Goal: Task Accomplishment & Management: Manage account settings

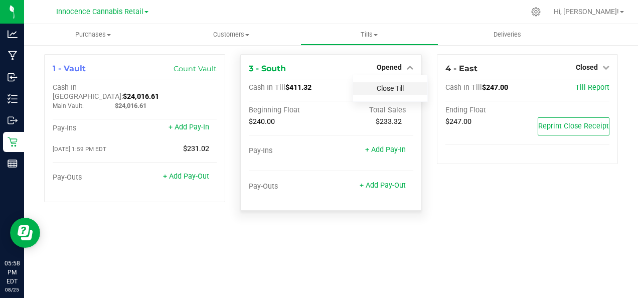
click at [402, 87] on link "Close Till" at bounding box center [390, 88] width 27 height 8
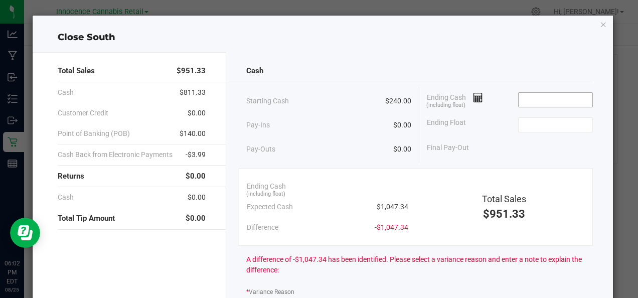
click at [532, 101] on input at bounding box center [556, 100] width 74 height 14
click at [540, 124] on input at bounding box center [556, 125] width 74 height 14
type input "$1,102.00"
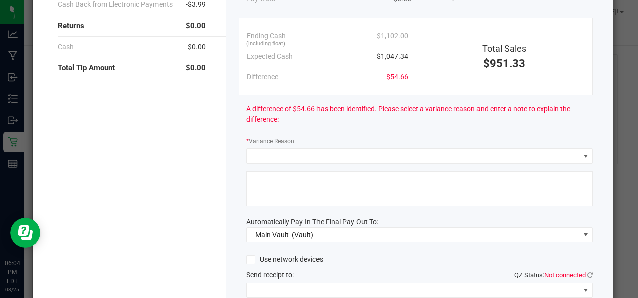
scroll to position [151, 0]
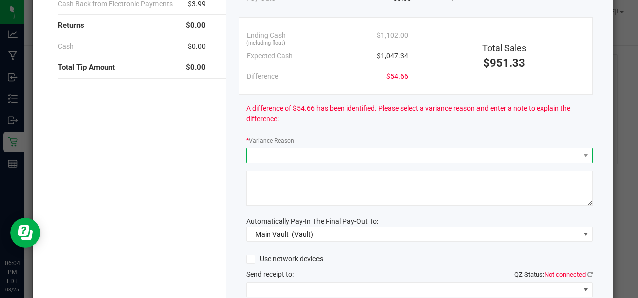
click at [437, 156] on span at bounding box center [413, 156] width 333 height 14
type input "$240.00"
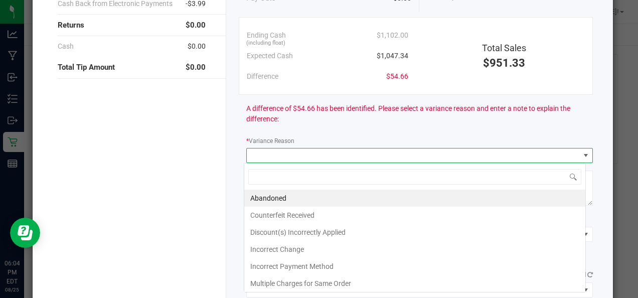
scroll to position [15, 342]
click at [461, 127] on div "A difference of $54.66 has been identified. Please select a variance reason and…" at bounding box center [419, 114] width 347 height 38
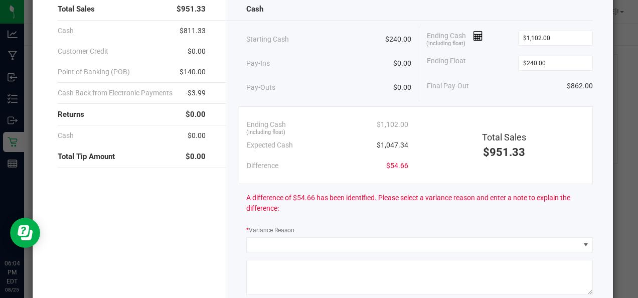
scroll to position [57, 0]
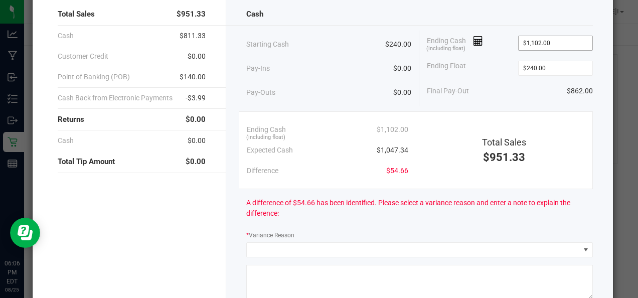
click at [558, 43] on input "$1,102.00" at bounding box center [556, 43] width 74 height 14
type input "1102"
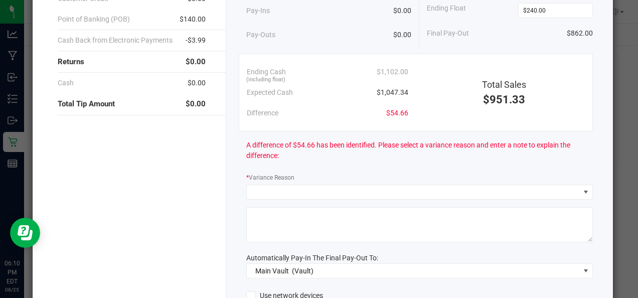
scroll to position [144, 0]
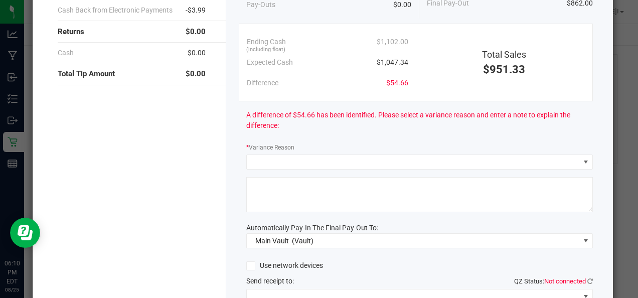
click at [401, 182] on textarea at bounding box center [419, 194] width 347 height 35
type input "$1,102.00"
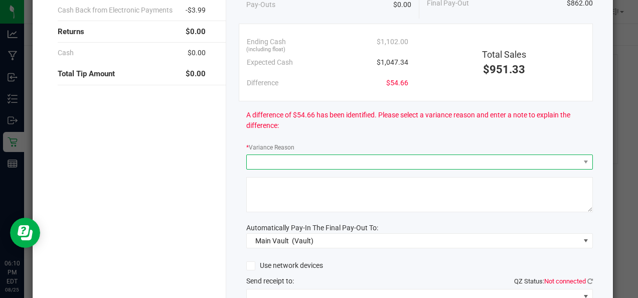
click at [456, 160] on span at bounding box center [413, 162] width 333 height 14
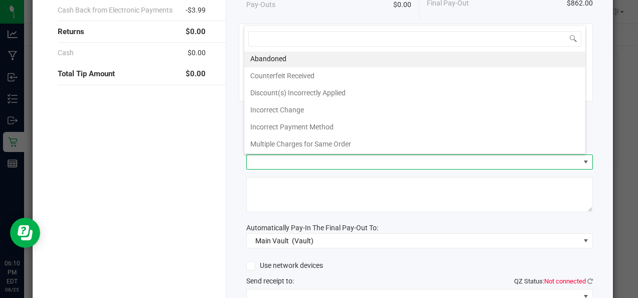
scroll to position [36, 0]
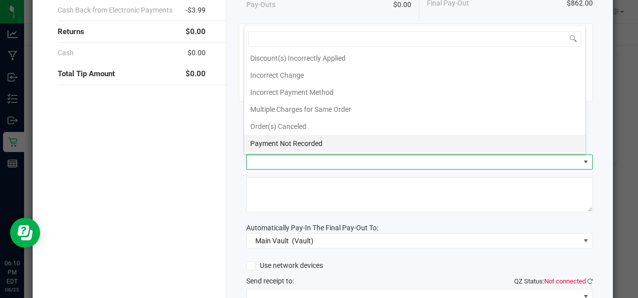
click at [370, 146] on li "Payment Not Recorded" at bounding box center [414, 143] width 341 height 17
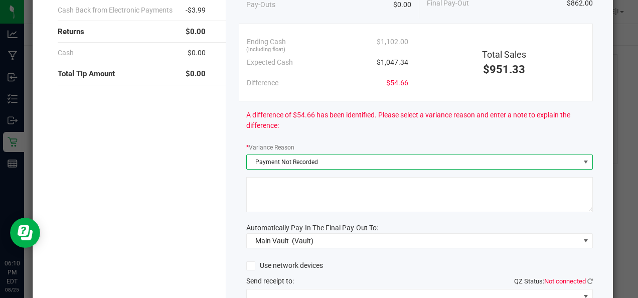
click at [374, 186] on textarea at bounding box center [419, 194] width 347 height 35
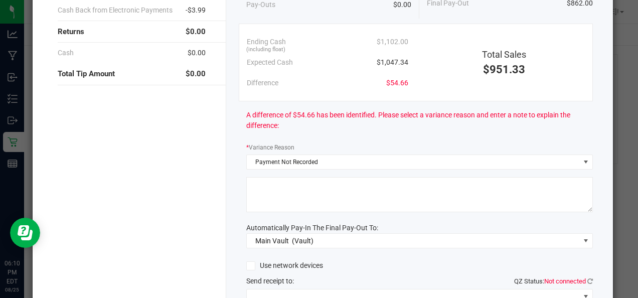
click at [321, 199] on textarea at bounding box center [419, 194] width 347 height 35
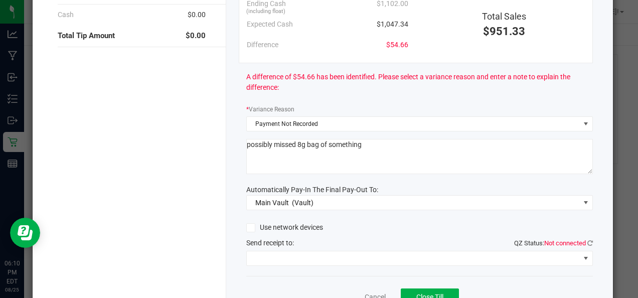
scroll to position [232, 0]
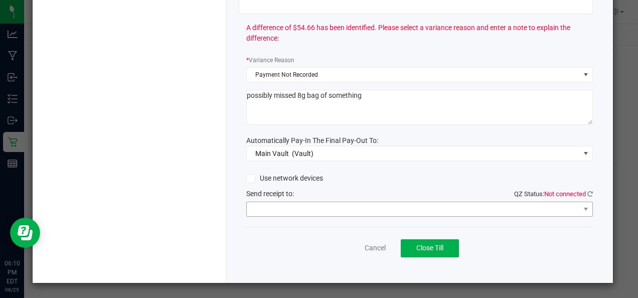
type textarea "possibly missed 8g bag of something"
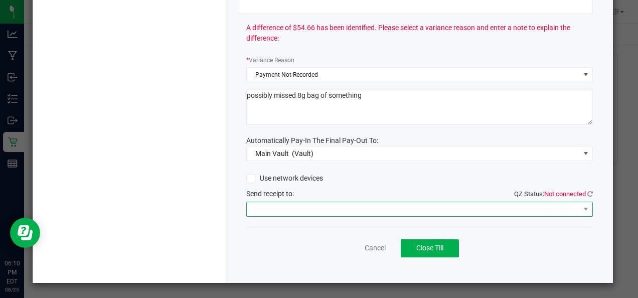
click at [498, 207] on span at bounding box center [413, 209] width 333 height 14
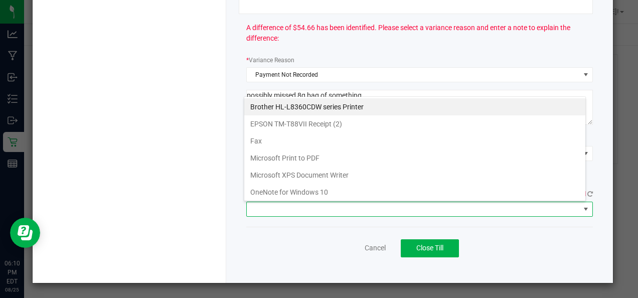
scroll to position [15, 342]
click at [539, 41] on span "A difference of $54.66 has been identified. Please select a variance reason and…" at bounding box center [419, 33] width 347 height 21
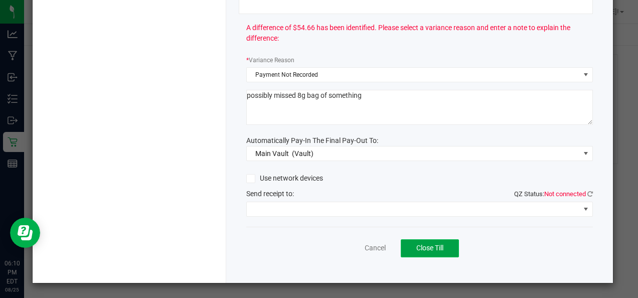
click at [430, 246] on span "Close Till" at bounding box center [429, 248] width 27 height 8
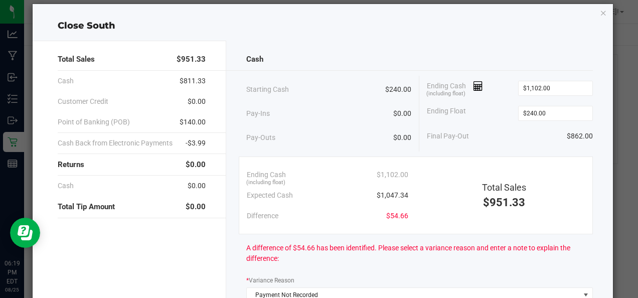
scroll to position [11, 0]
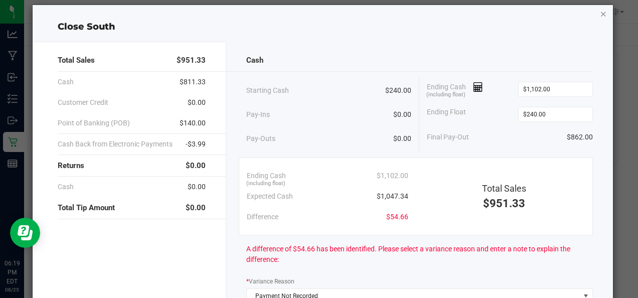
click at [600, 15] on icon "button" at bounding box center [603, 14] width 7 height 12
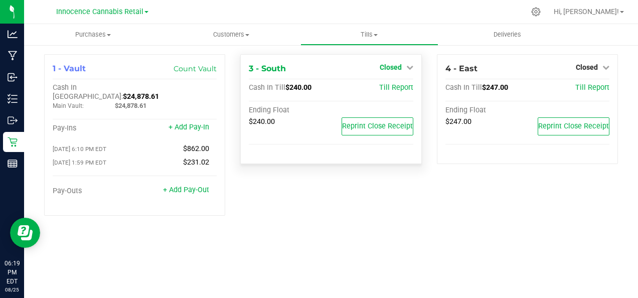
click at [402, 65] on link "Closed" at bounding box center [397, 67] width 34 height 8
click at [399, 88] on link "Open Till" at bounding box center [390, 88] width 27 height 8
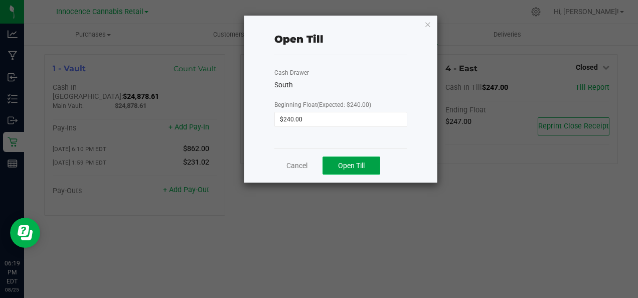
click at [357, 165] on span "Open Till" at bounding box center [351, 166] width 27 height 8
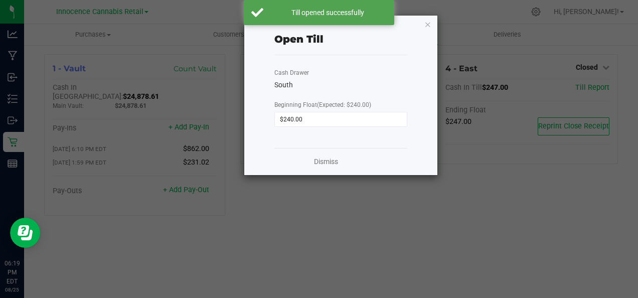
click at [457, 221] on ngb-modal-window "Open Till Cash Drawer South Beginning Float (Expected: $240.00) $240.00 Dismiss" at bounding box center [323, 149] width 646 height 298
click at [331, 163] on link "Dismiss" at bounding box center [326, 162] width 24 height 11
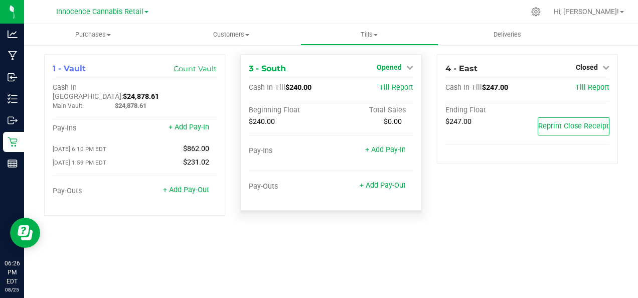
click at [408, 68] on icon at bounding box center [409, 67] width 7 height 7
click at [396, 88] on link "Close Till" at bounding box center [390, 88] width 27 height 8
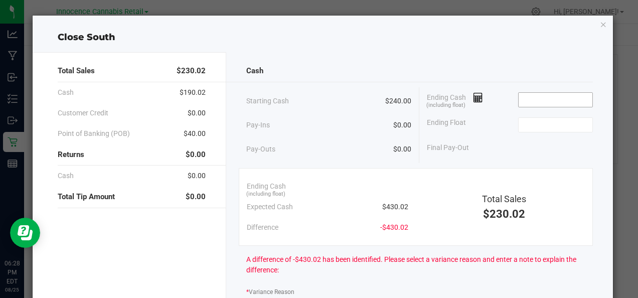
click at [530, 99] on input at bounding box center [556, 100] width 74 height 14
click at [544, 126] on input at bounding box center [556, 125] width 74 height 14
click at [572, 102] on input "$430.00" at bounding box center [556, 100] width 74 height 14
type input "430"
click at [563, 99] on input "430" at bounding box center [556, 100] width 74 height 14
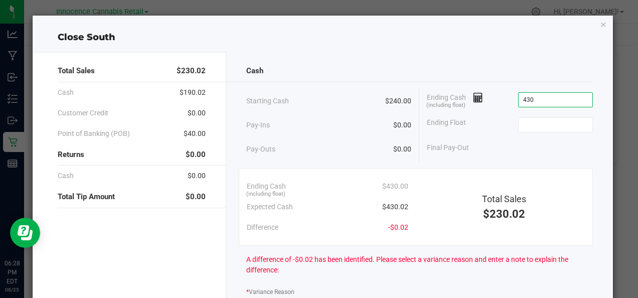
click at [540, 102] on input "430" at bounding box center [556, 100] width 74 height 14
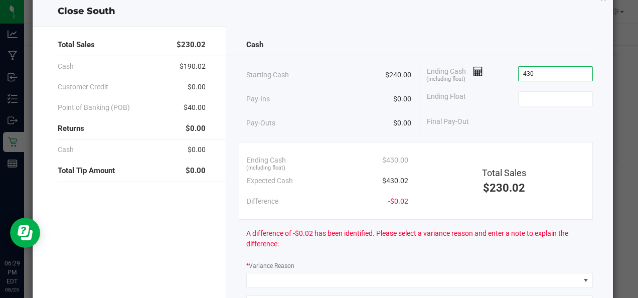
scroll to position [26, 0]
